Goal: Transaction & Acquisition: Book appointment/travel/reservation

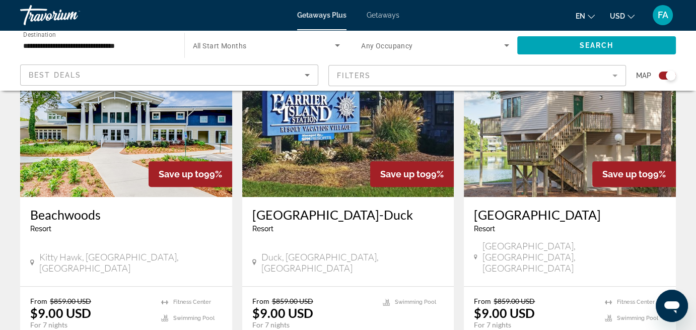
scroll to position [403, 0]
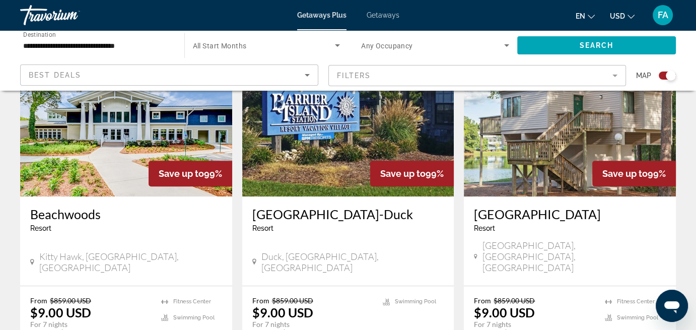
click at [515, 111] on img "Main content" at bounding box center [570, 115] width 212 height 161
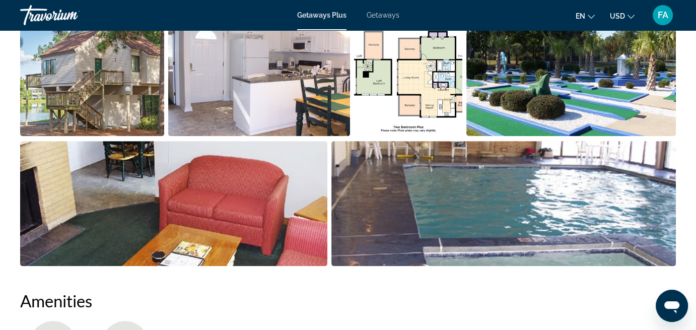
scroll to position [655, 0]
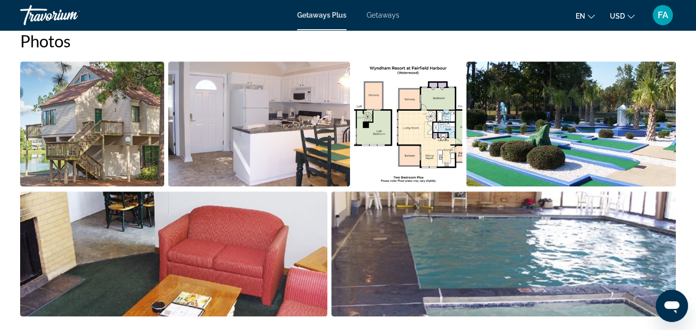
click at [456, 215] on img "Open full-screen image slider" at bounding box center [503, 253] width 345 height 125
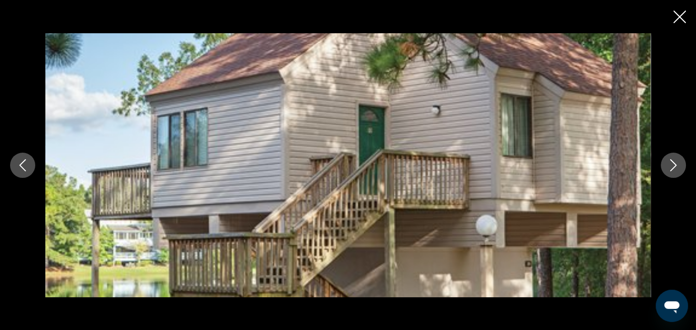
click at [671, 162] on icon "Next image" at bounding box center [673, 165] width 12 height 12
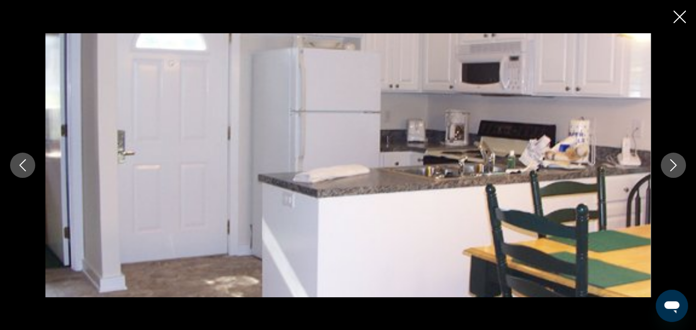
click at [671, 162] on icon "Next image" at bounding box center [673, 165] width 12 height 12
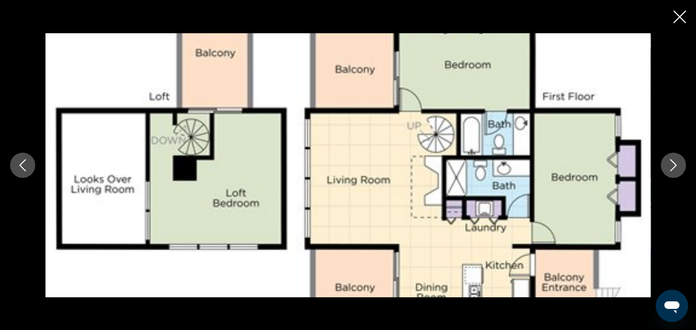
click at [671, 162] on icon "Next image" at bounding box center [673, 165] width 12 height 12
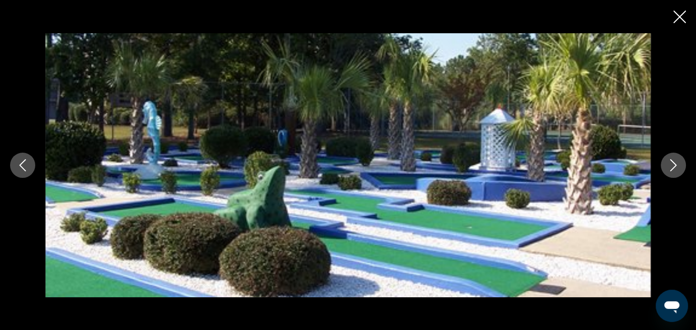
click at [671, 162] on icon "Next image" at bounding box center [673, 165] width 12 height 12
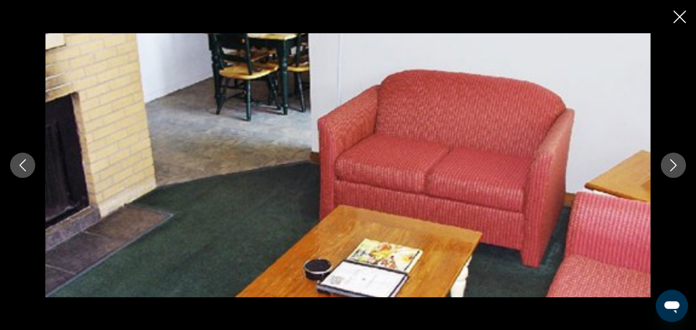
click at [671, 162] on icon "Next image" at bounding box center [673, 165] width 12 height 12
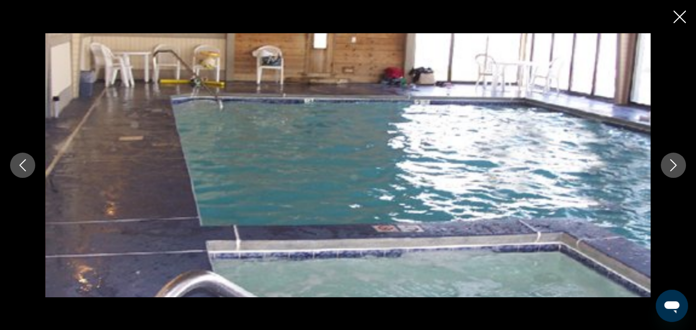
scroll to position [554, 0]
click at [677, 166] on icon "Next image" at bounding box center [673, 165] width 12 height 12
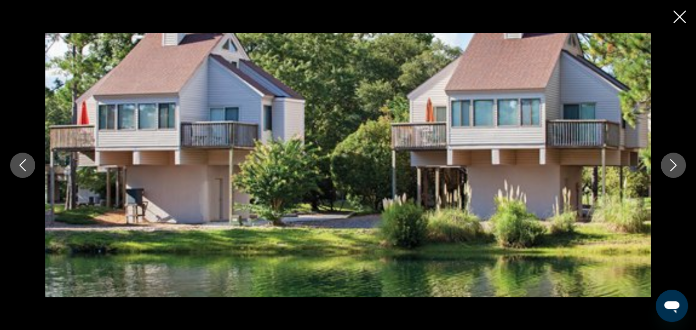
click at [677, 166] on icon "Next image" at bounding box center [673, 165] width 12 height 12
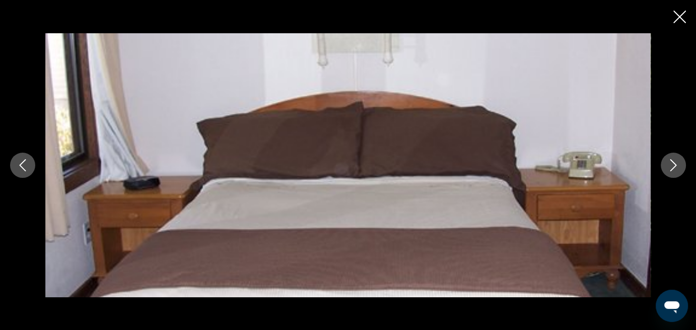
click at [677, 166] on icon "Next image" at bounding box center [673, 165] width 12 height 12
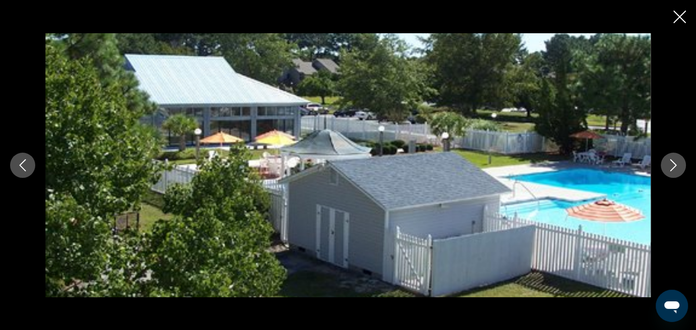
click at [677, 166] on icon "Next image" at bounding box center [673, 165] width 12 height 12
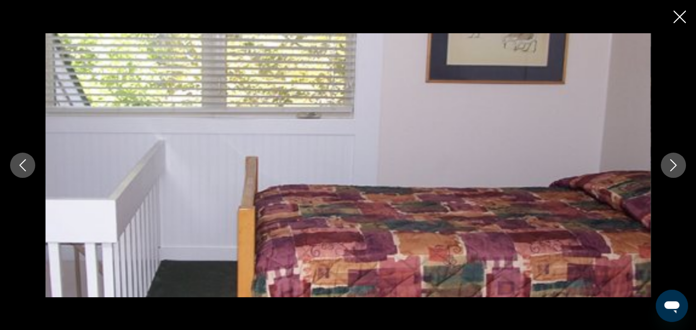
click at [677, 166] on icon "Next image" at bounding box center [673, 165] width 12 height 12
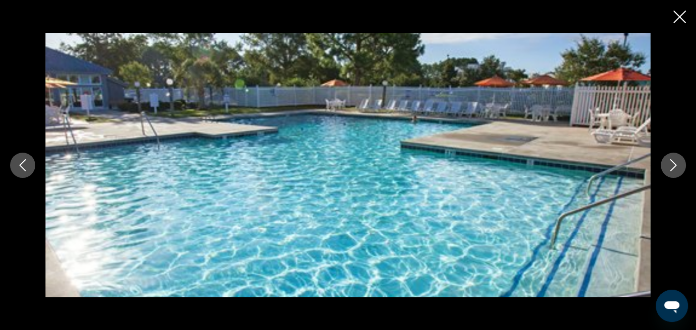
click at [677, 166] on icon "Next image" at bounding box center [673, 165] width 12 height 12
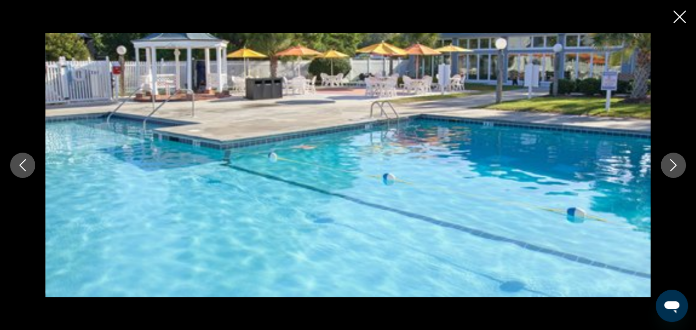
click at [26, 166] on icon "Previous image" at bounding box center [23, 165] width 12 height 12
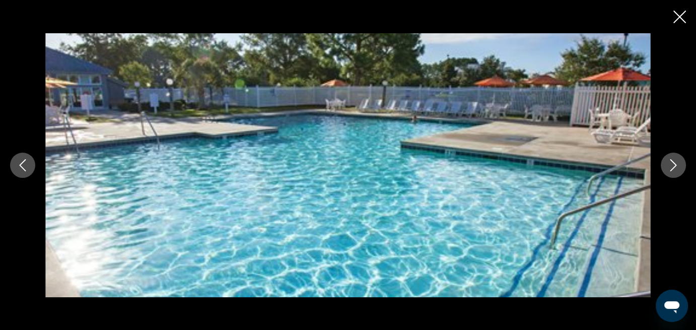
click at [677, 162] on icon "Next image" at bounding box center [673, 165] width 12 height 12
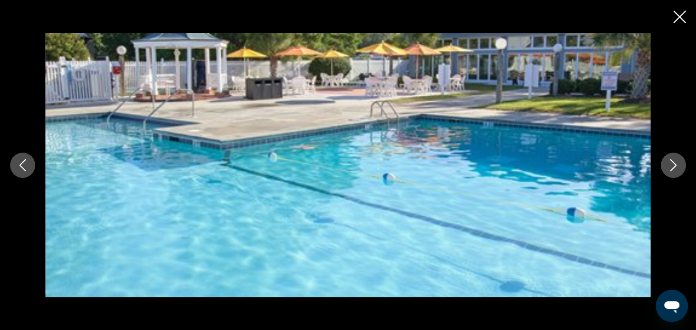
click at [677, 162] on icon "Next image" at bounding box center [673, 165] width 12 height 12
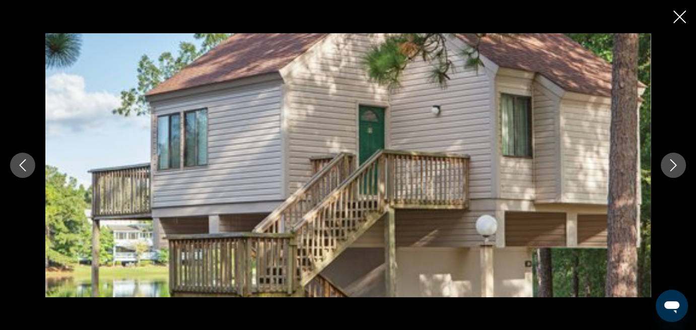
click at [677, 162] on icon "Next image" at bounding box center [673, 165] width 12 height 12
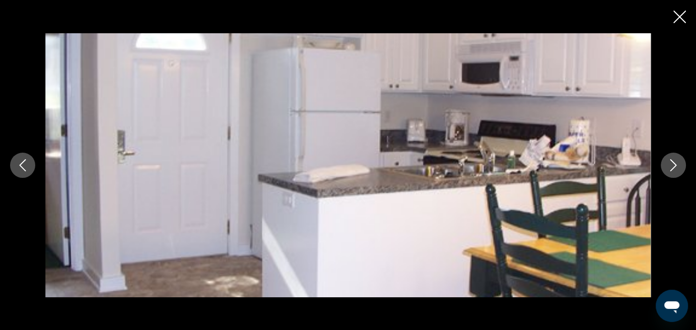
click at [679, 19] on icon "Close slideshow" at bounding box center [679, 17] width 13 height 13
